Goal: Information Seeking & Learning: Learn about a topic

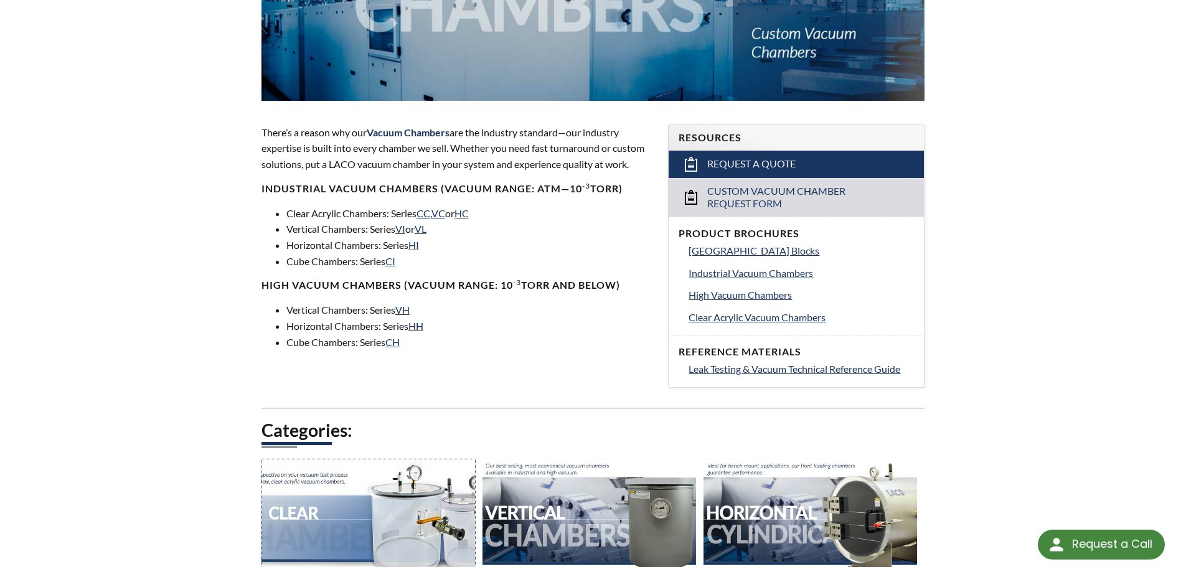
scroll to position [560, 0]
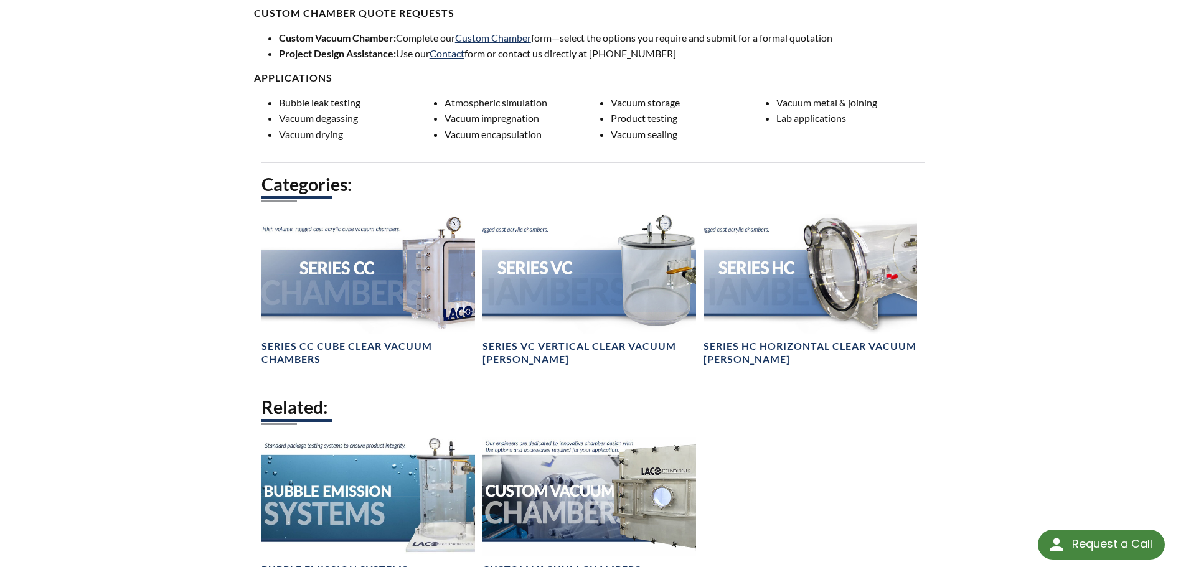
scroll to position [1245, 0]
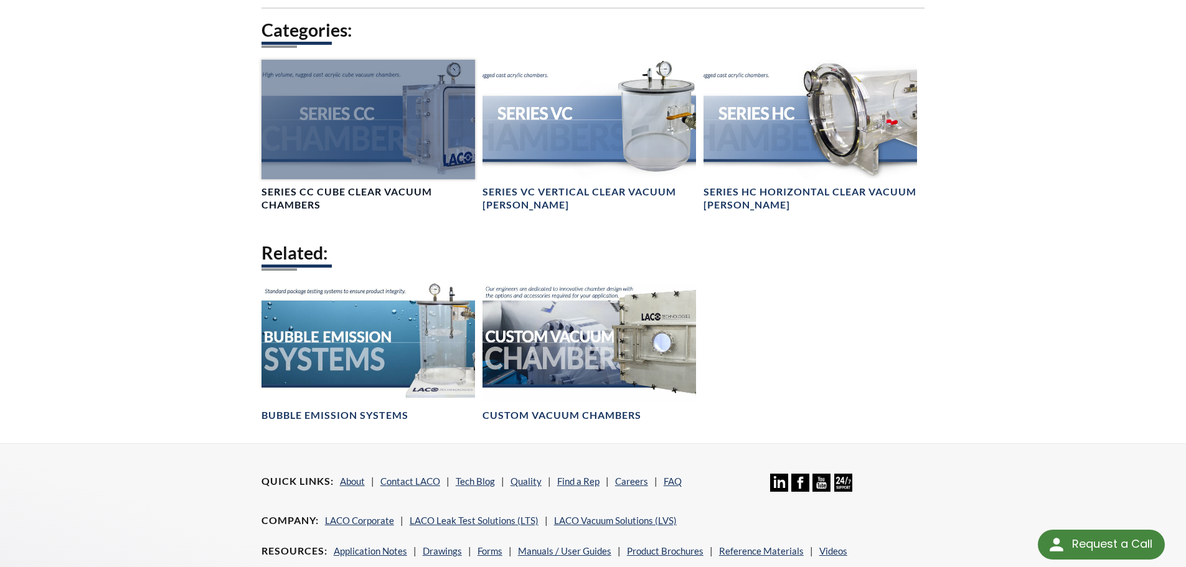
click at [382, 121] on div at bounding box center [369, 120] width 214 height 120
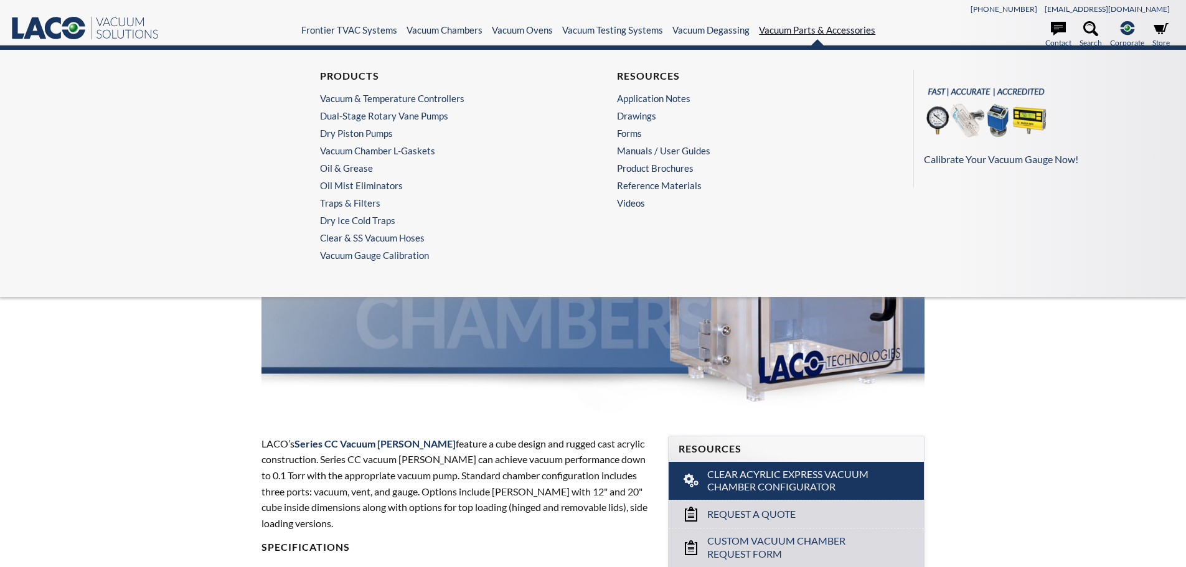
select select
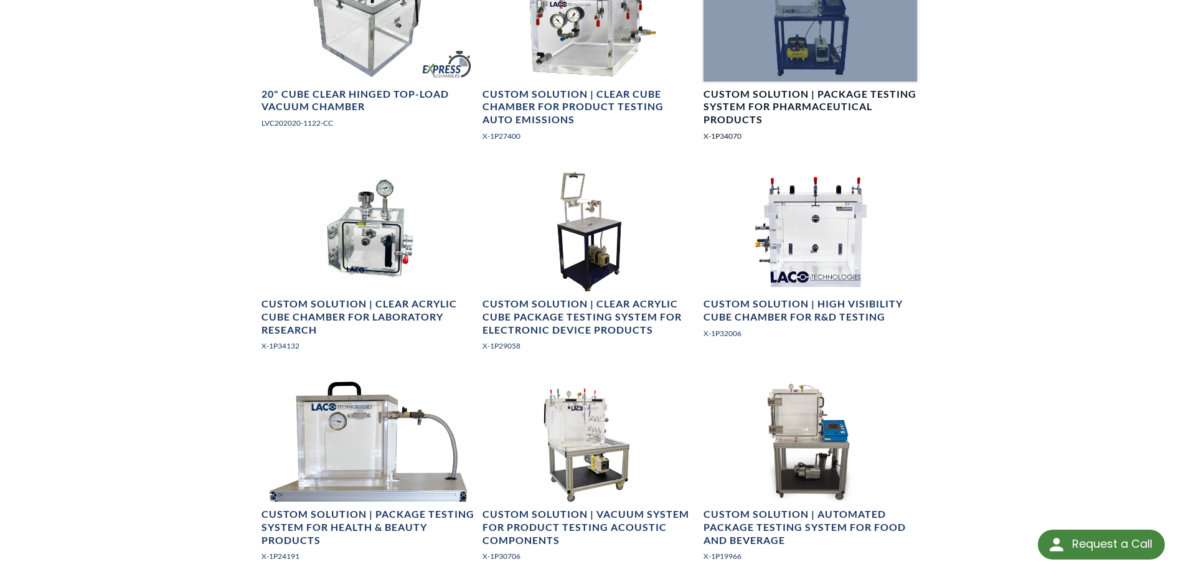
scroll to position [1058, 0]
click at [772, 85] on link "Custom Solution | Package Testing System for Pharmaceutical Products X-1P34070" at bounding box center [811, 55] width 214 height 191
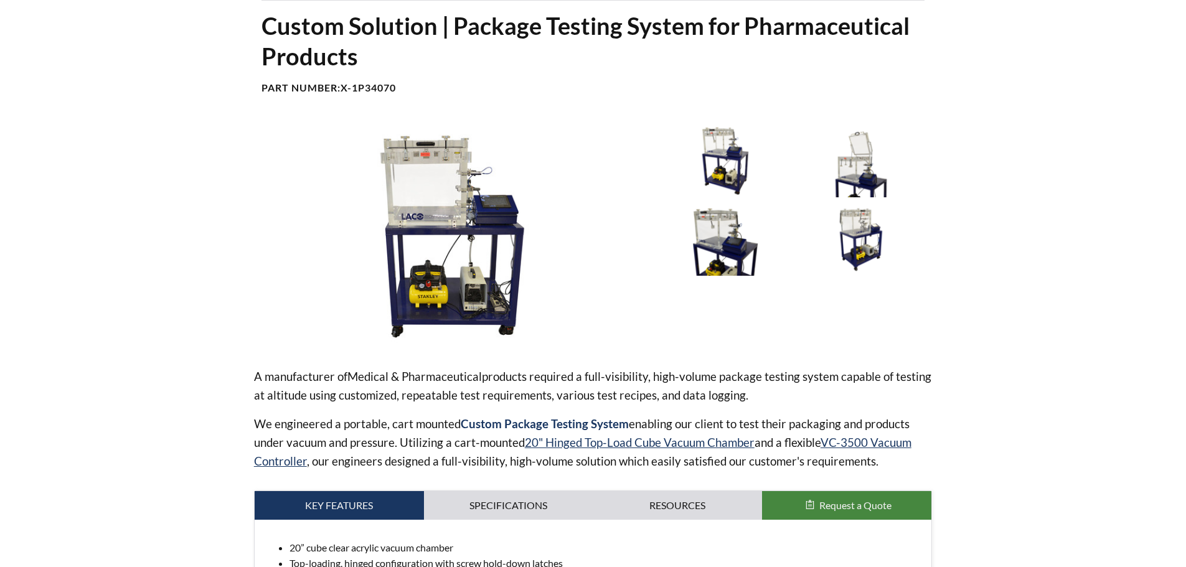
select select
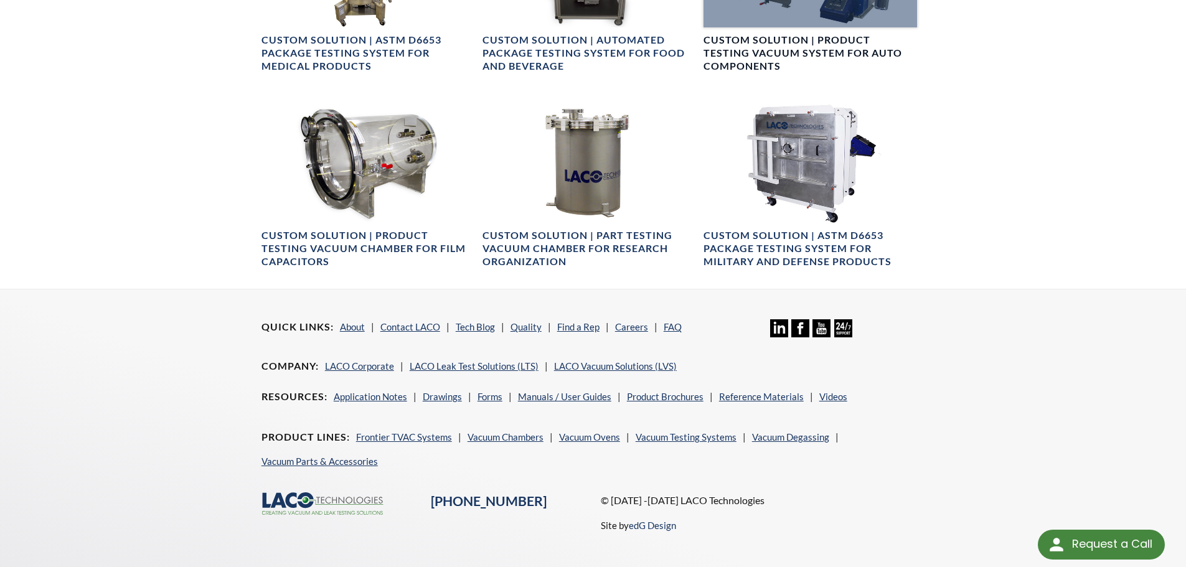
scroll to position [943, 0]
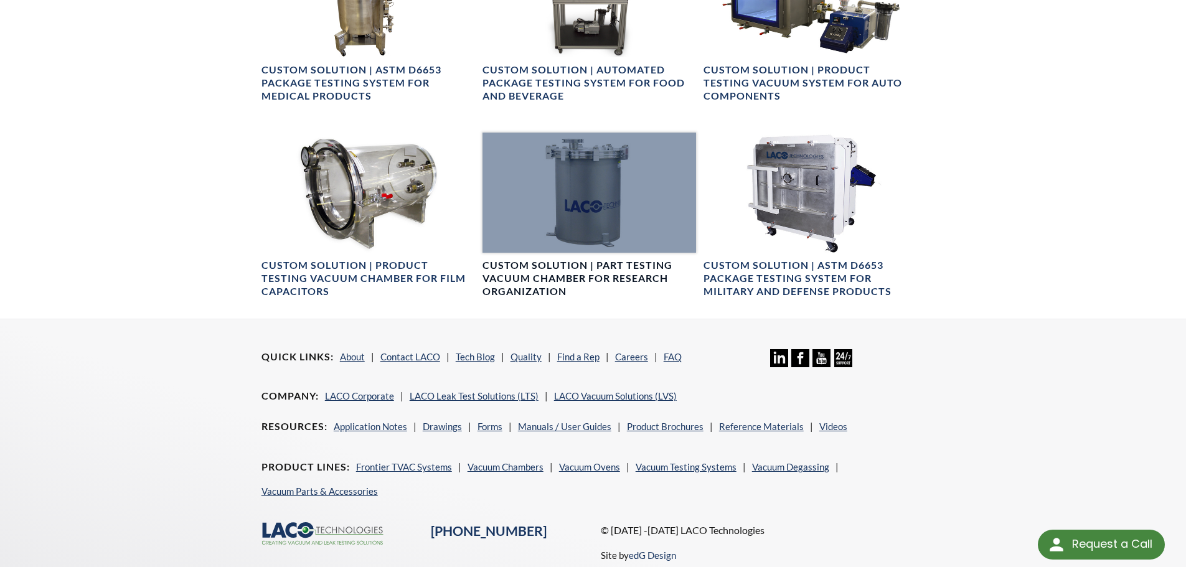
click at [580, 190] on div at bounding box center [590, 193] width 214 height 120
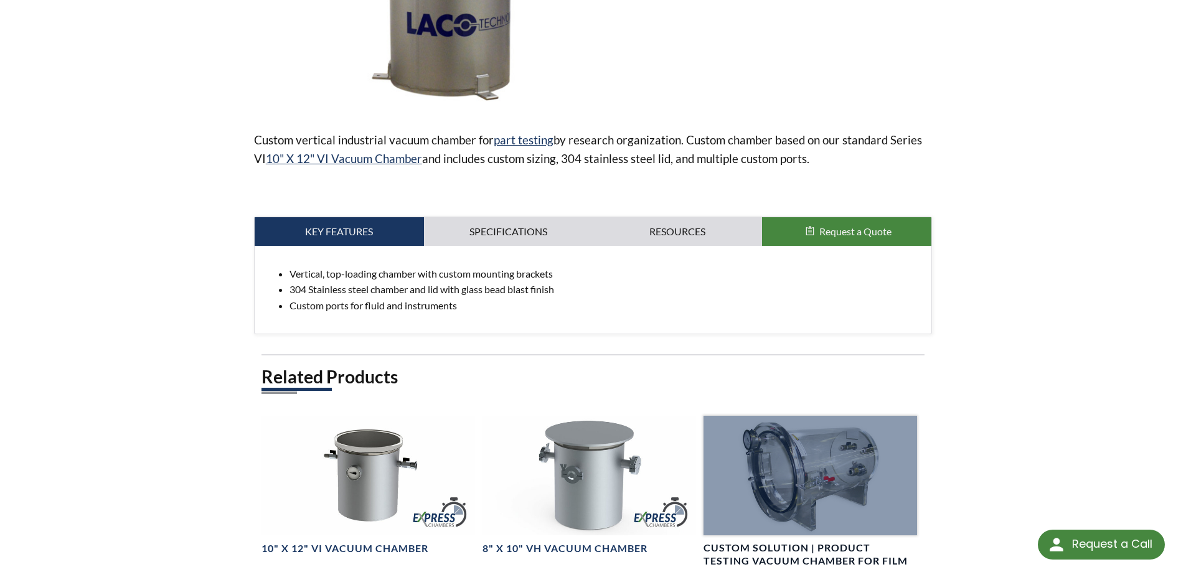
scroll to position [327, 0]
